Goal: Task Accomplishment & Management: Complete application form

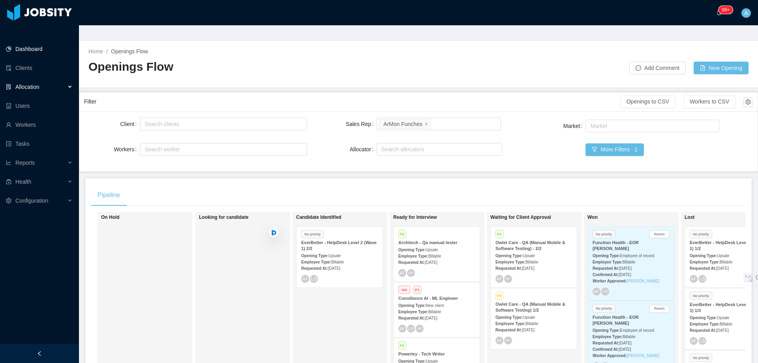
scroll to position [114, 0]
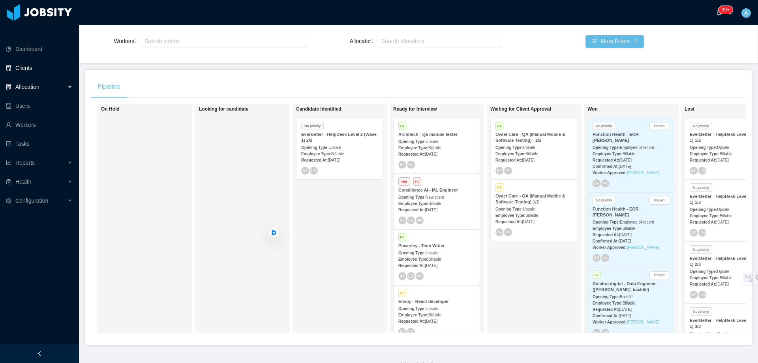
click at [40, 60] on link "Clients" at bounding box center [39, 68] width 67 height 16
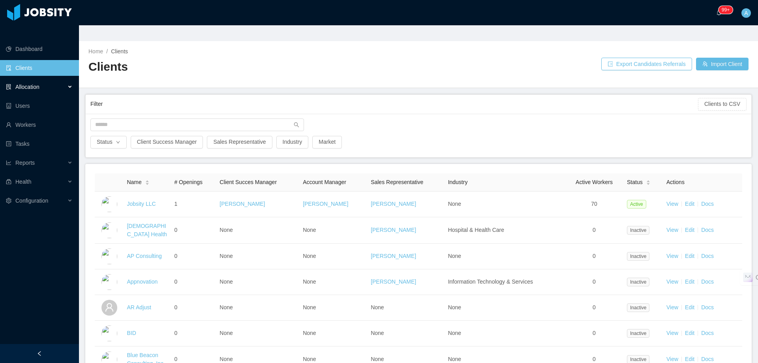
click at [72, 79] on div "Allocation" at bounding box center [39, 87] width 79 height 16
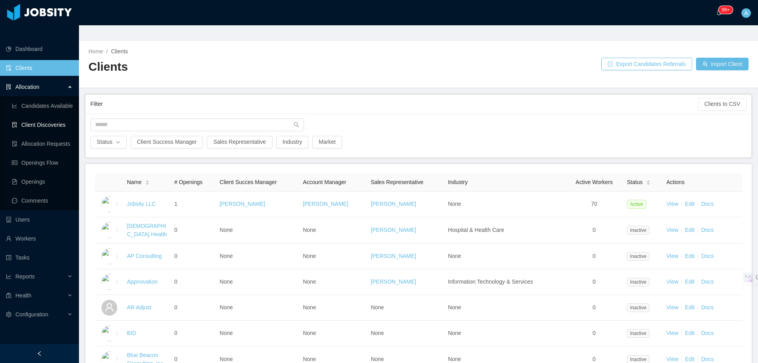
click at [62, 117] on link "Client Discoveries" at bounding box center [42, 125] width 61 height 16
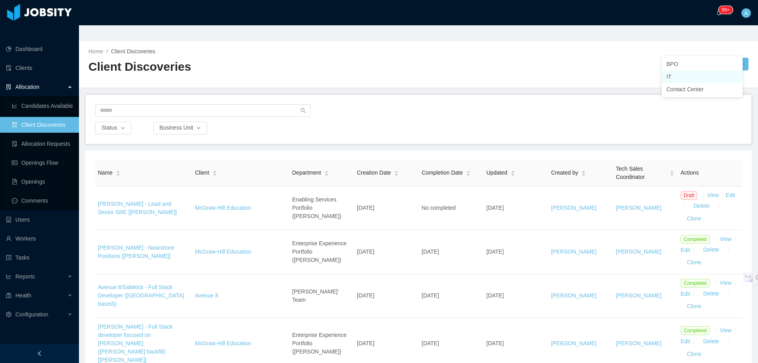
click at [679, 78] on li "IT" at bounding box center [702, 76] width 81 height 13
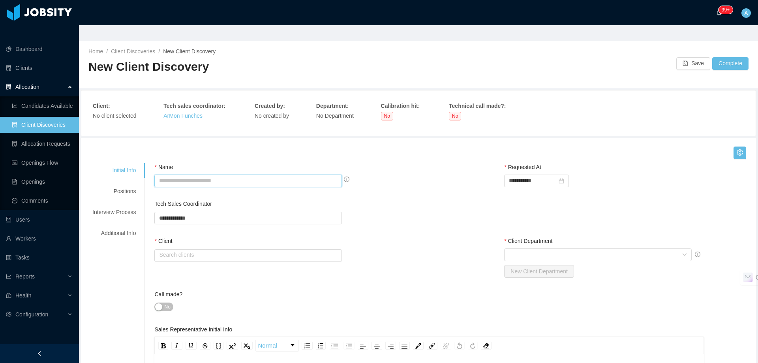
click at [252, 175] on input "Name" at bounding box center [248, 181] width 188 height 13
type input "**********"
click at [243, 249] on input "text" at bounding box center [248, 255] width 188 height 13
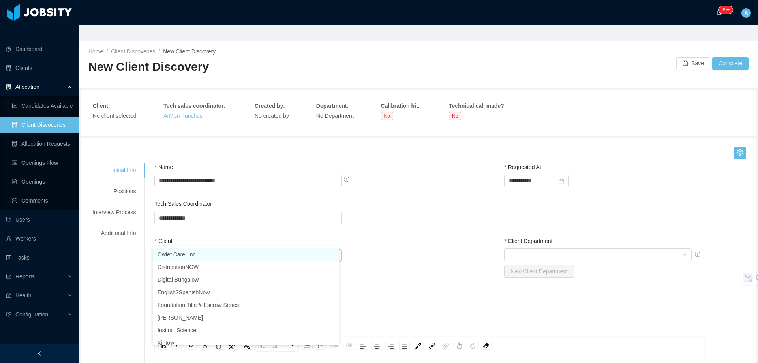
click at [223, 254] on li "Owlet Care, Inc." at bounding box center [246, 254] width 186 height 13
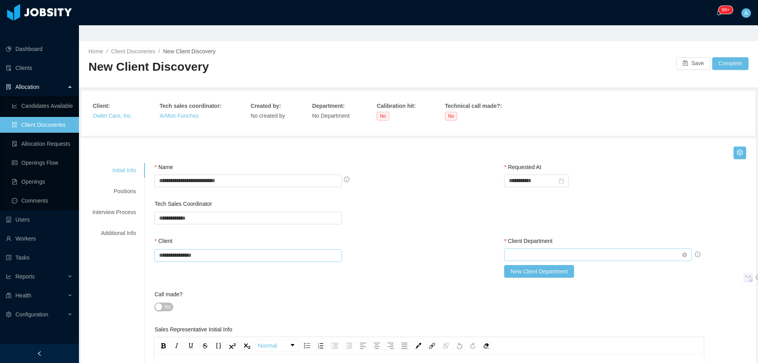
type input "**********"
click at [521, 249] on div "Select Client Department" at bounding box center [595, 255] width 173 height 12
click at [521, 255] on li "[PERSON_NAME] Team" at bounding box center [593, 254] width 186 height 13
type input "*"
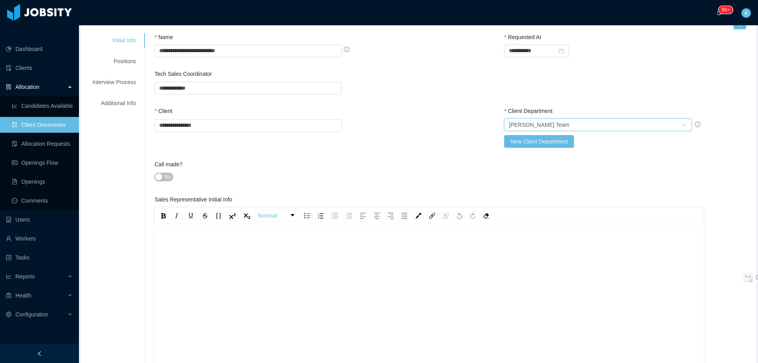
scroll to position [158, 0]
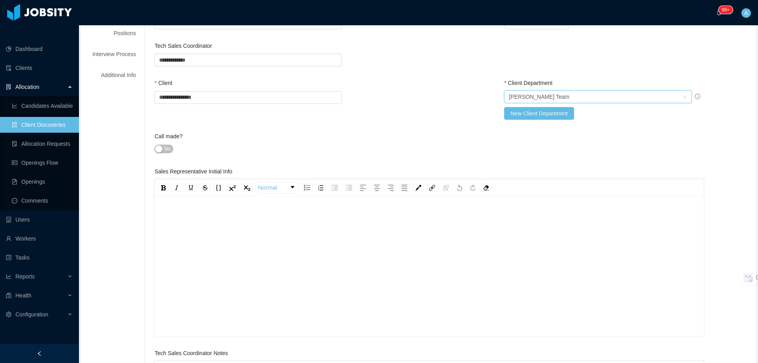
click at [405, 221] on div "rdw-editor" at bounding box center [429, 279] width 537 height 138
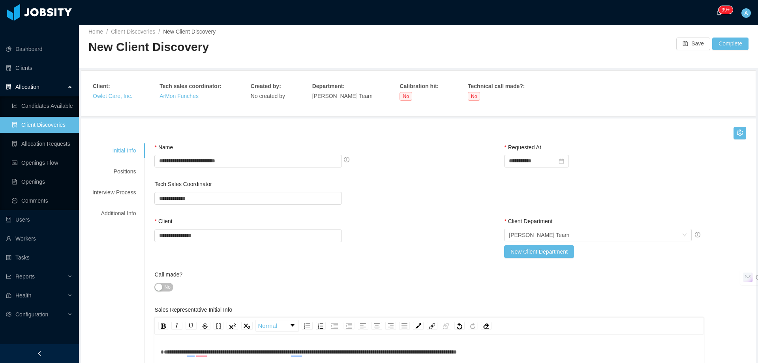
scroll to position [0, 0]
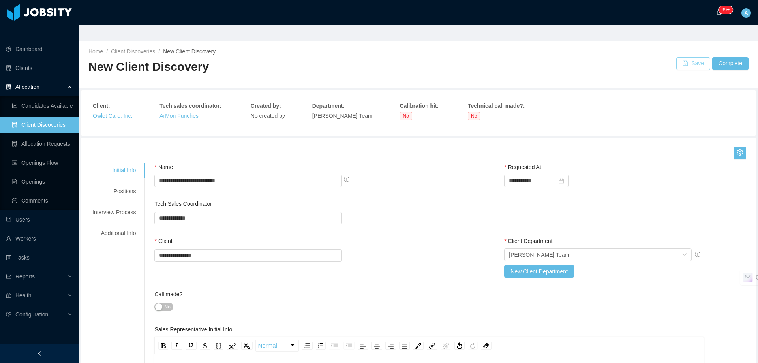
click at [692, 57] on button "Save" at bounding box center [693, 63] width 34 height 13
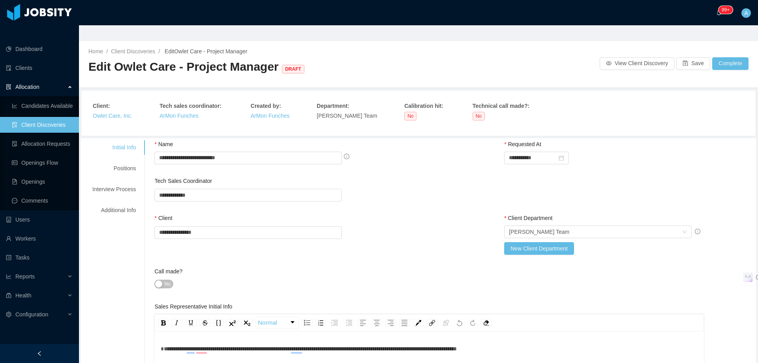
click at [45, 117] on link "Client Discoveries" at bounding box center [42, 125] width 61 height 16
